Goal: Task Accomplishment & Management: Use online tool/utility

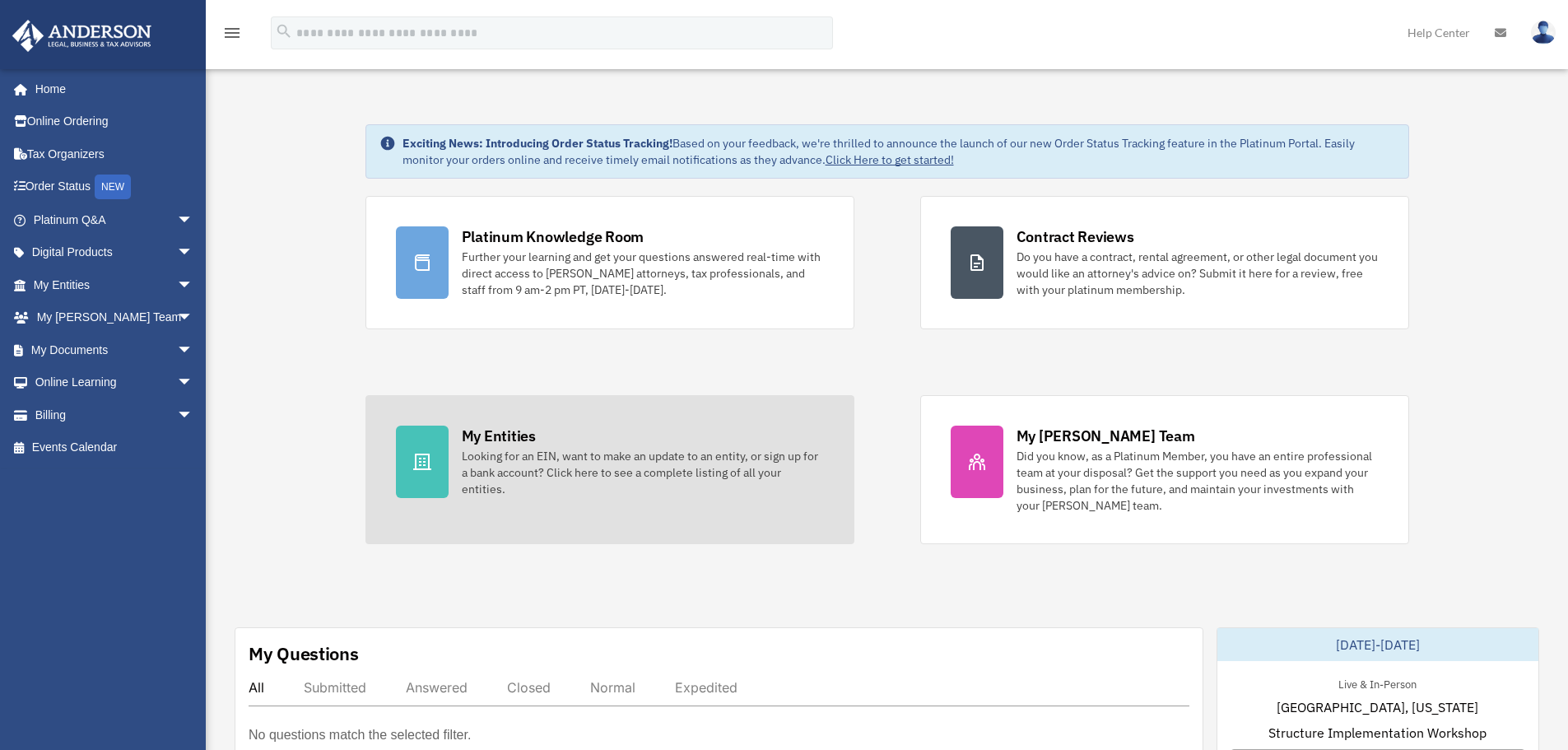
click at [581, 463] on div "Looking for an EIN, want to make an update to an entity, or sign up for a bank …" at bounding box center [643, 473] width 362 height 50
click at [502, 449] on div "Looking for an EIN, want to make an update to an entity, or sign up for a bank …" at bounding box center [643, 473] width 362 height 50
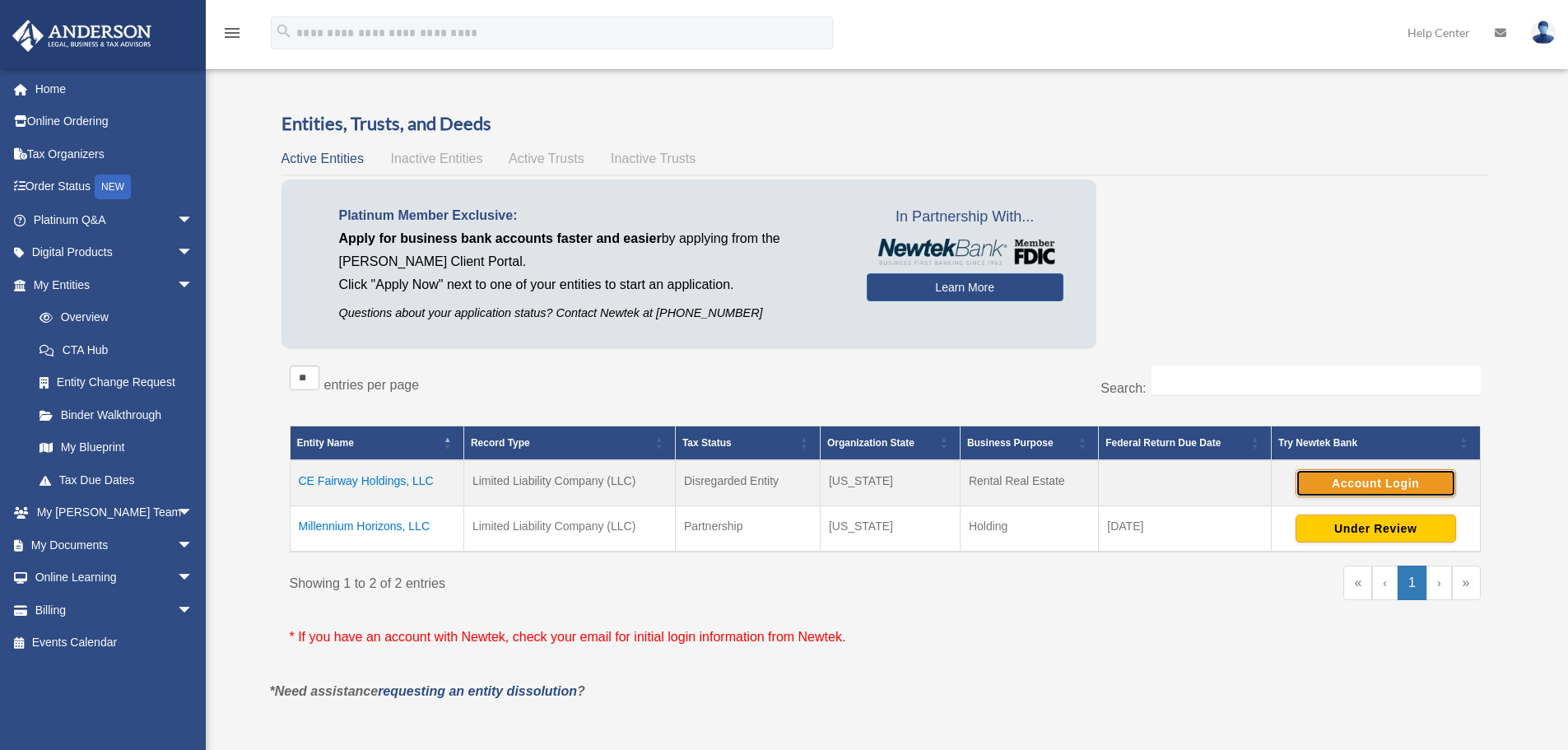
click at [1382, 481] on button "Account Login" at bounding box center [1376, 483] width 161 height 28
